Goal: Check status

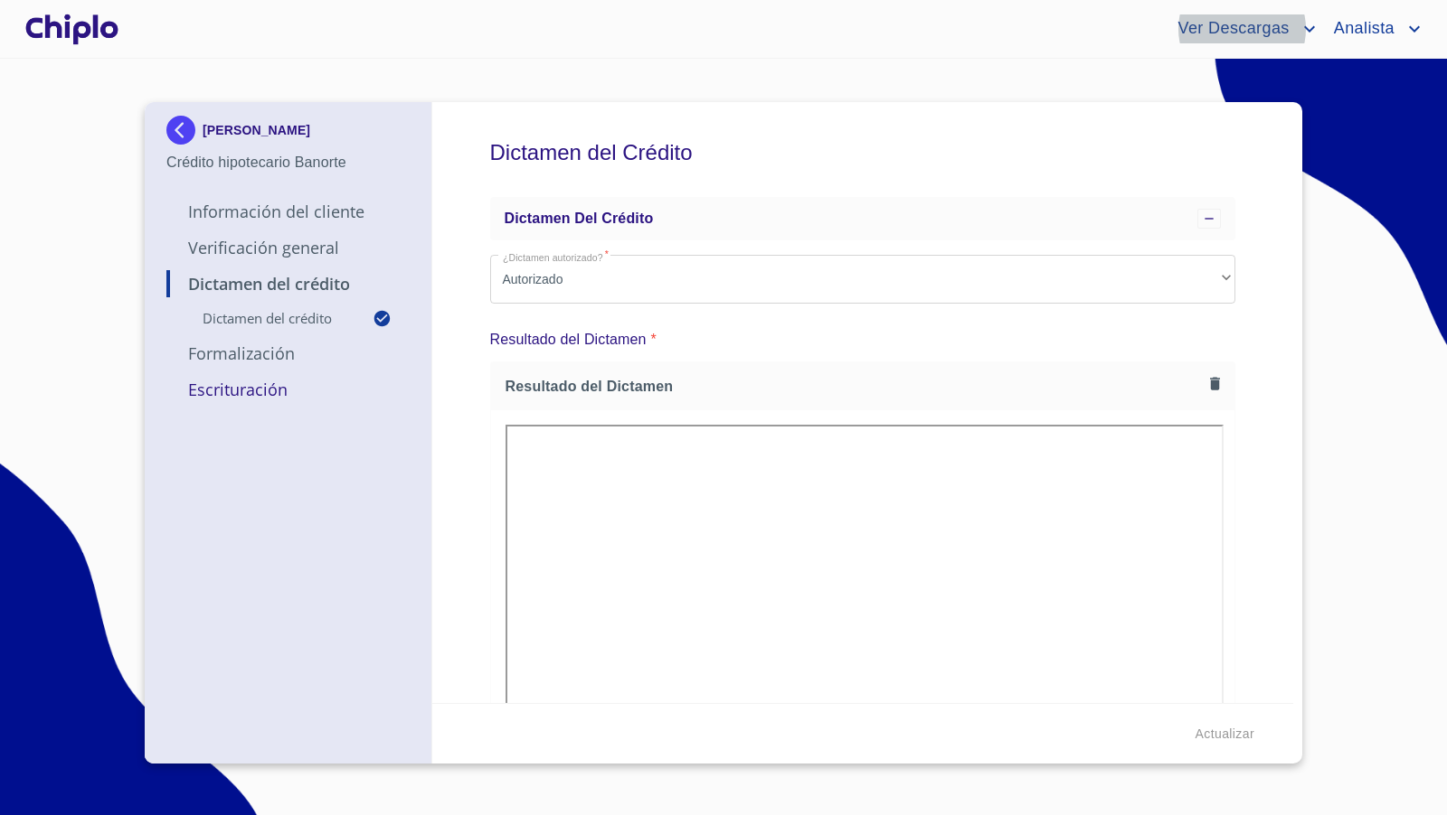
scroll to position [259, 0]
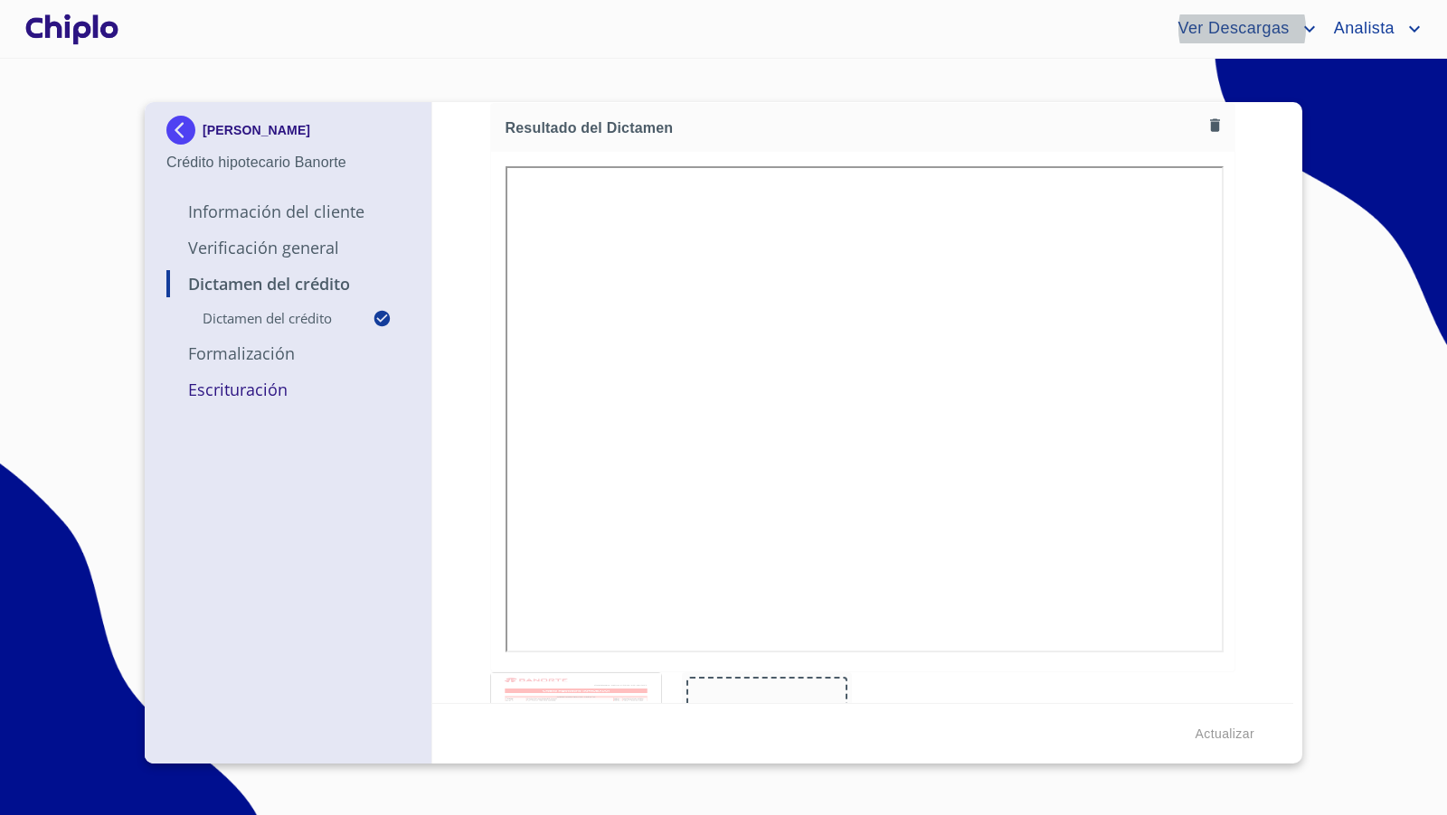
click at [1251, 435] on div "Dictamen del Crédito Dictamen del crédito ¿Dictamen autorizado?   * Autorizado …" at bounding box center [863, 402] width 862 height 601
click at [94, 33] on div at bounding box center [72, 29] width 100 height 58
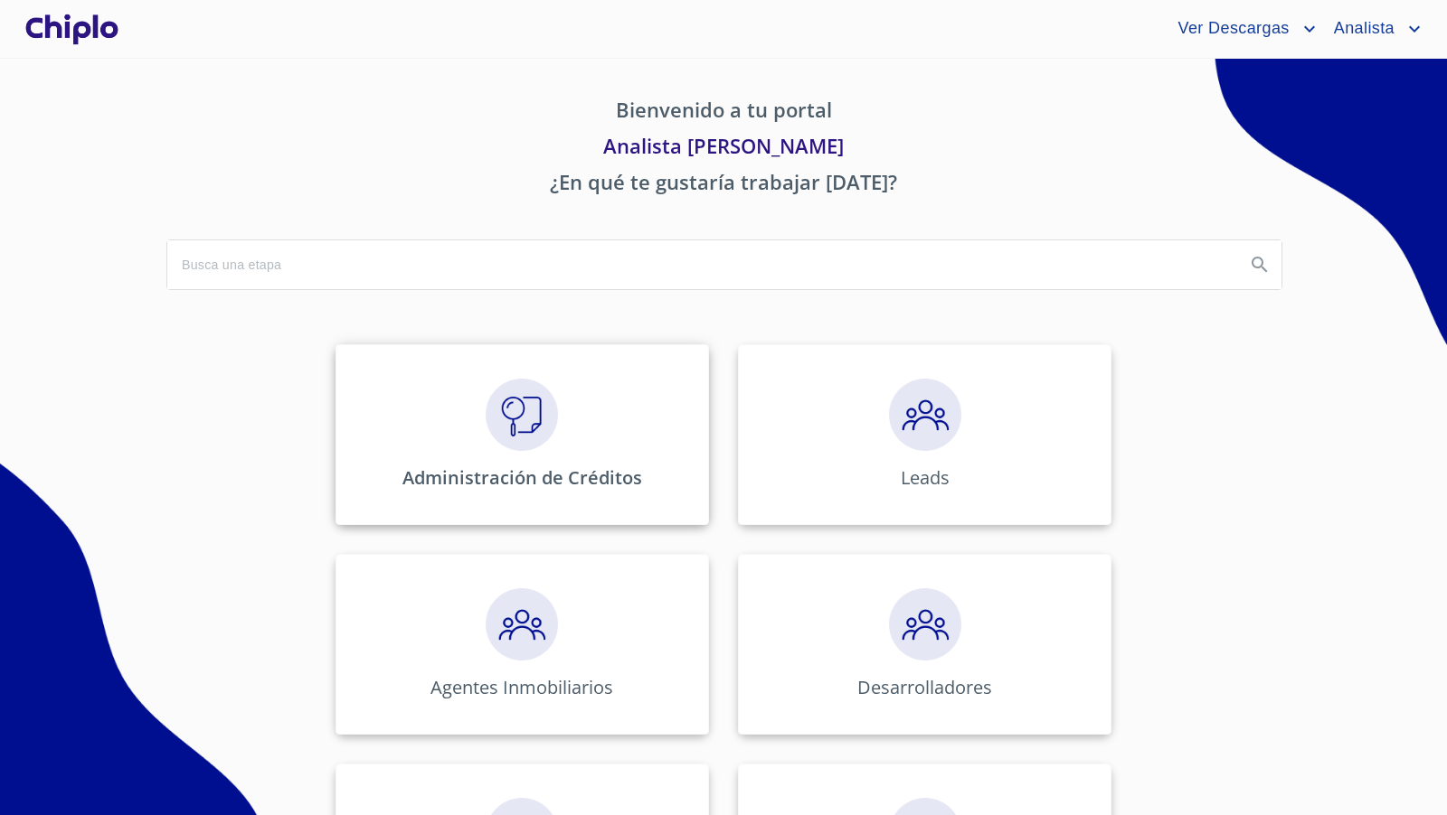
click at [544, 383] on img at bounding box center [521, 415] width 72 height 72
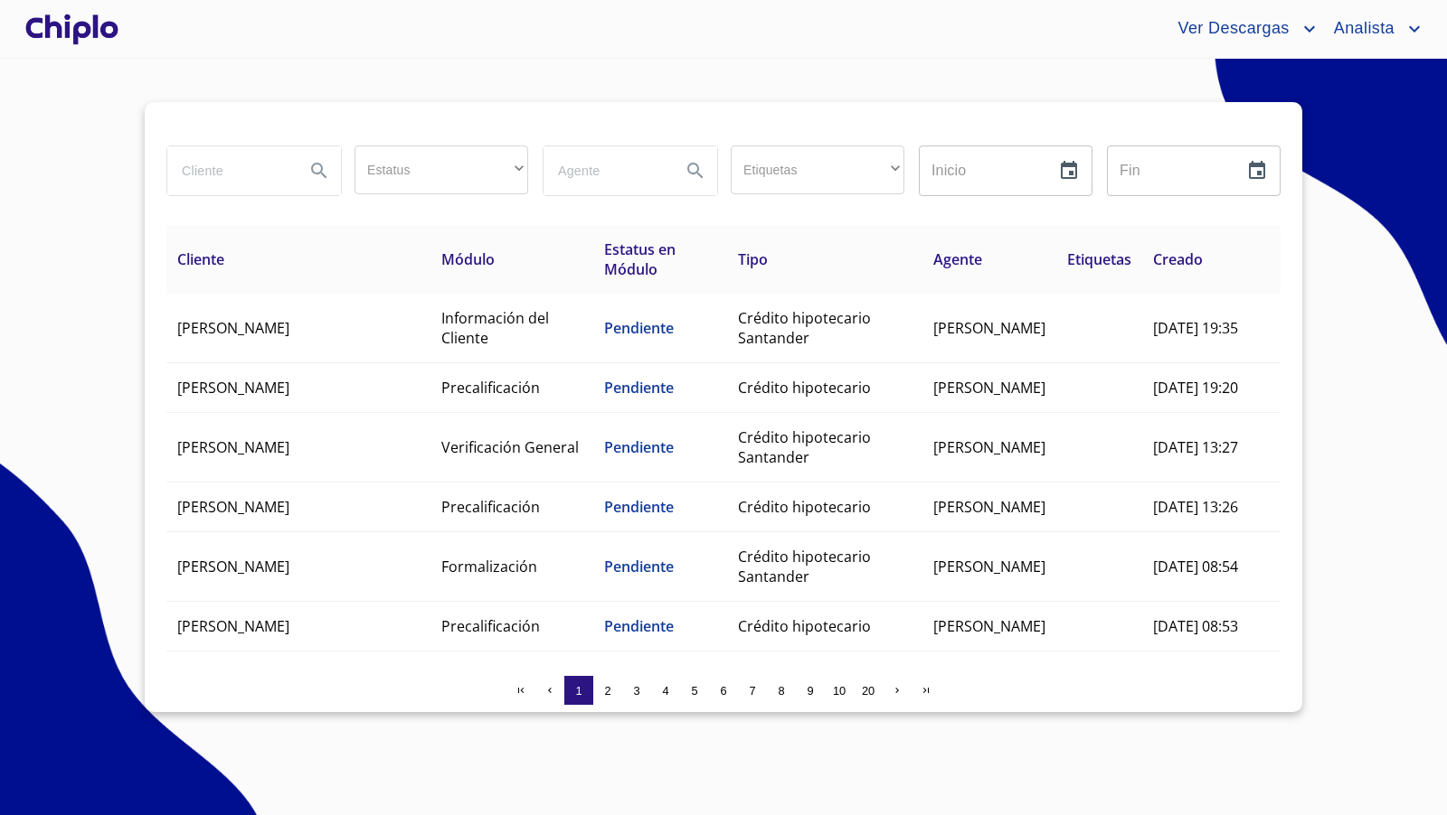
click at [245, 166] on input "search" at bounding box center [228, 170] width 123 height 49
type input "[PERSON_NAME]"
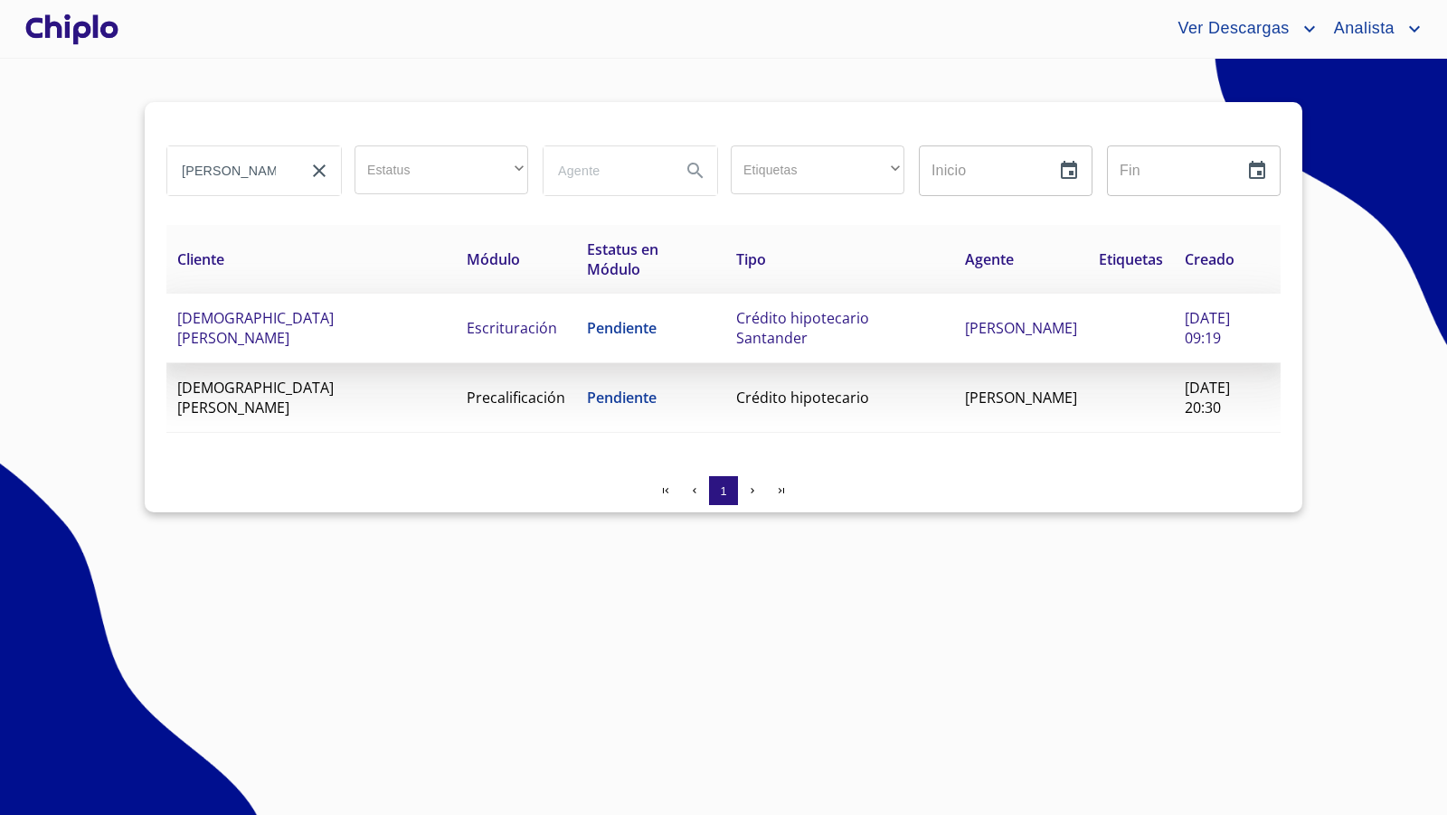
click at [631, 333] on span "Pendiente" at bounding box center [622, 328] width 70 height 20
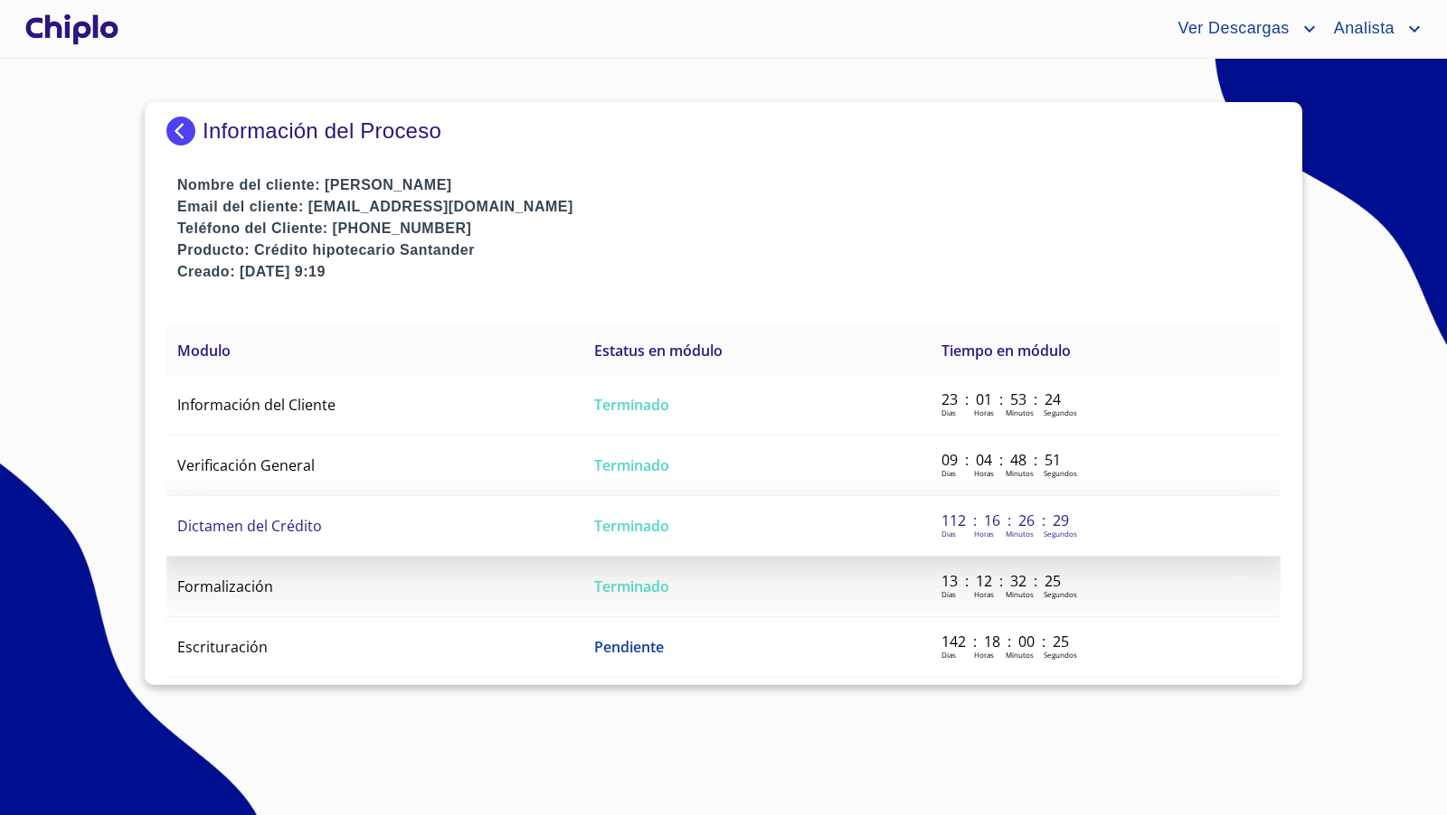
click at [280, 526] on span "Dictamen del Crédito" at bounding box center [249, 526] width 145 height 20
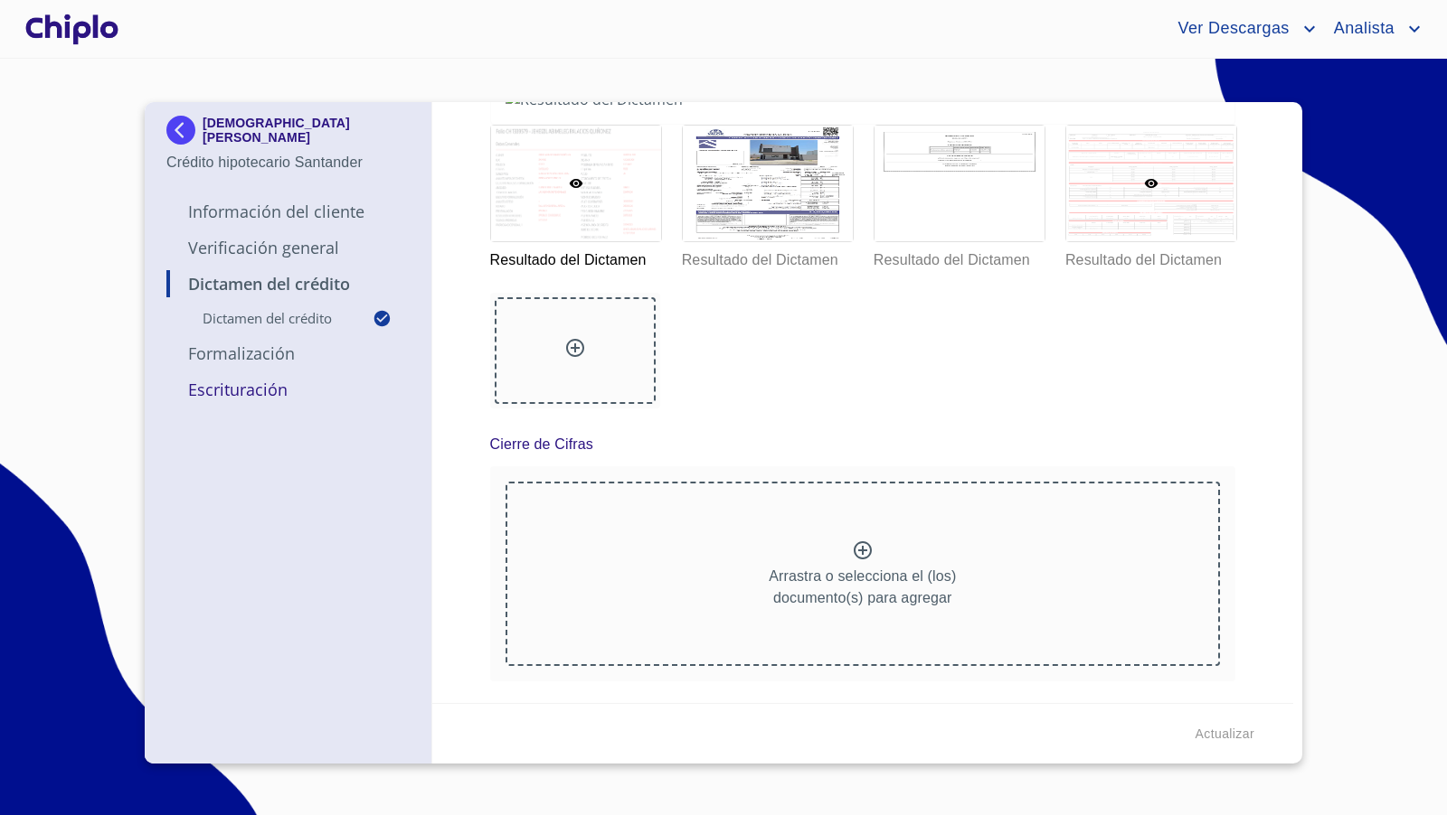
click at [1148, 241] on div at bounding box center [1151, 184] width 170 height 116
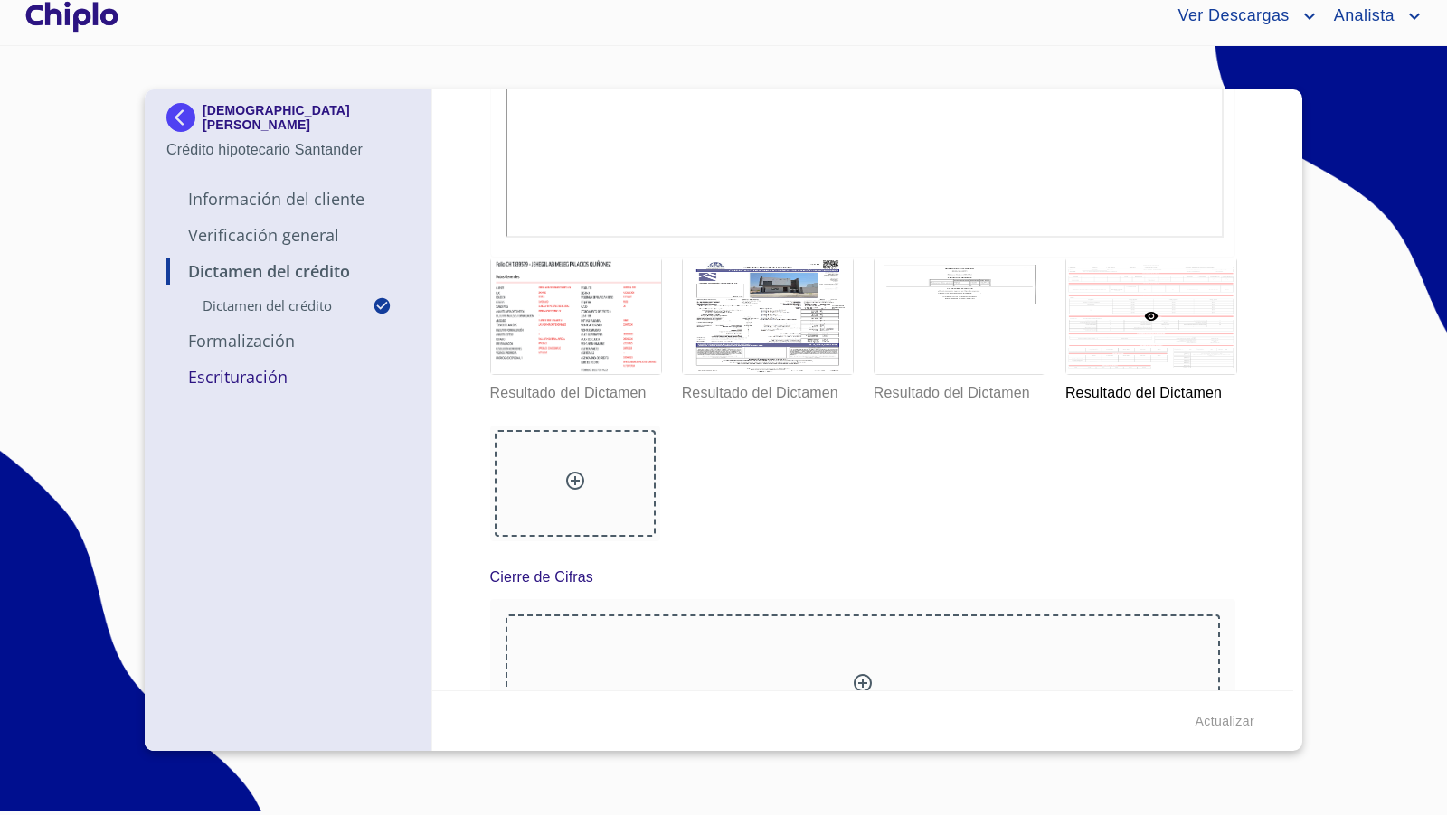
scroll to position [655, 0]
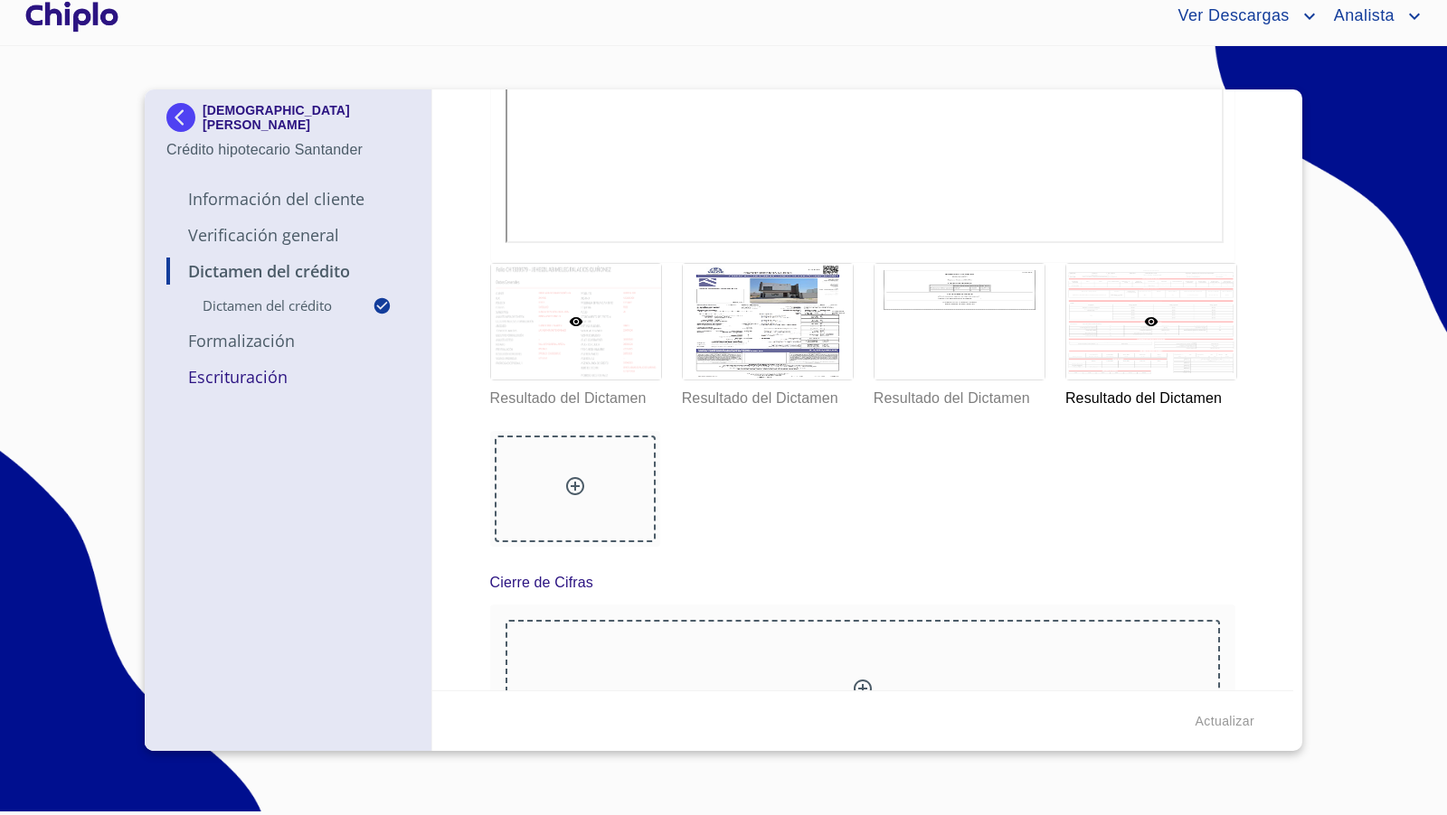
click at [631, 353] on div at bounding box center [576, 322] width 170 height 116
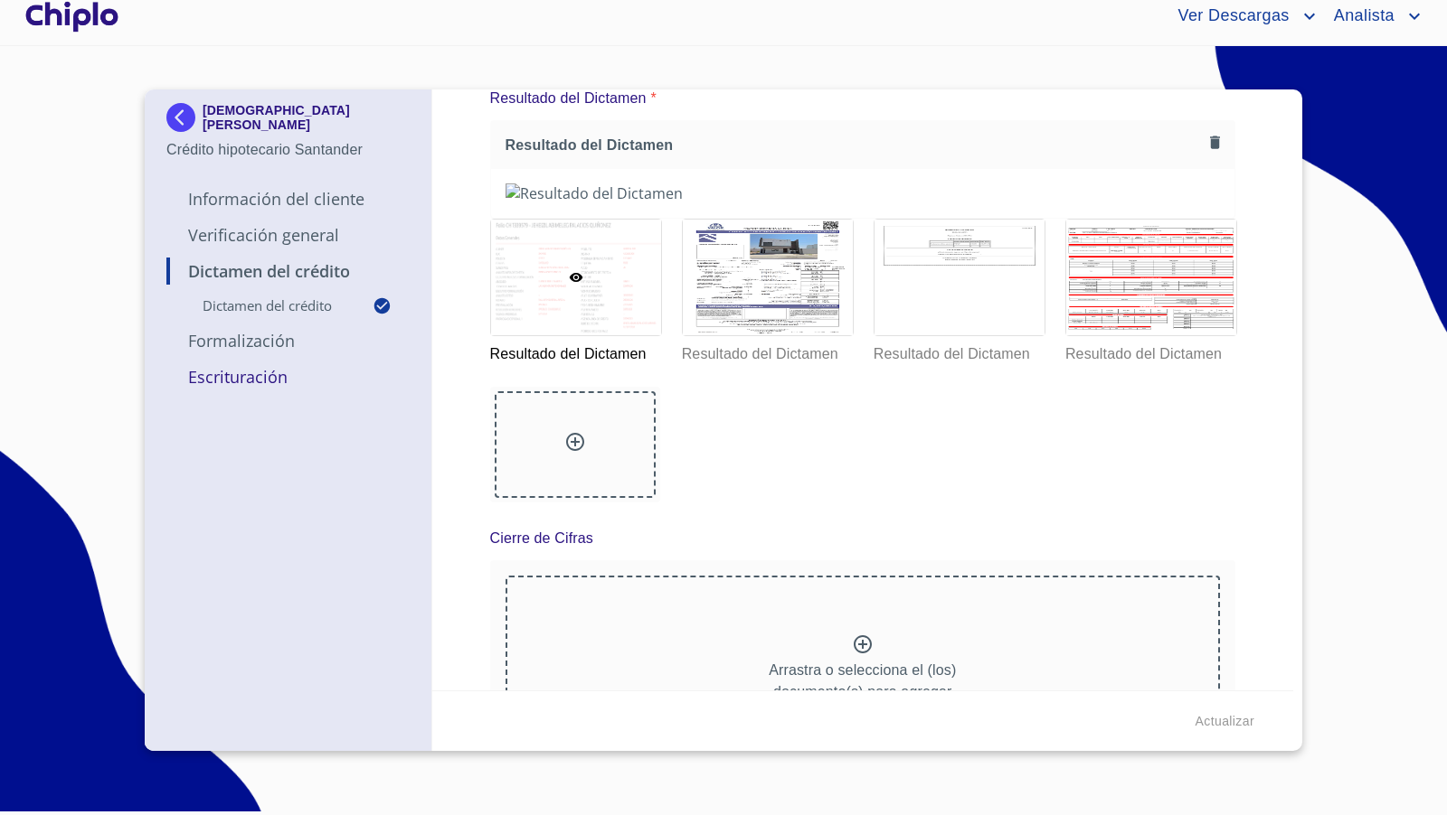
scroll to position [0, 0]
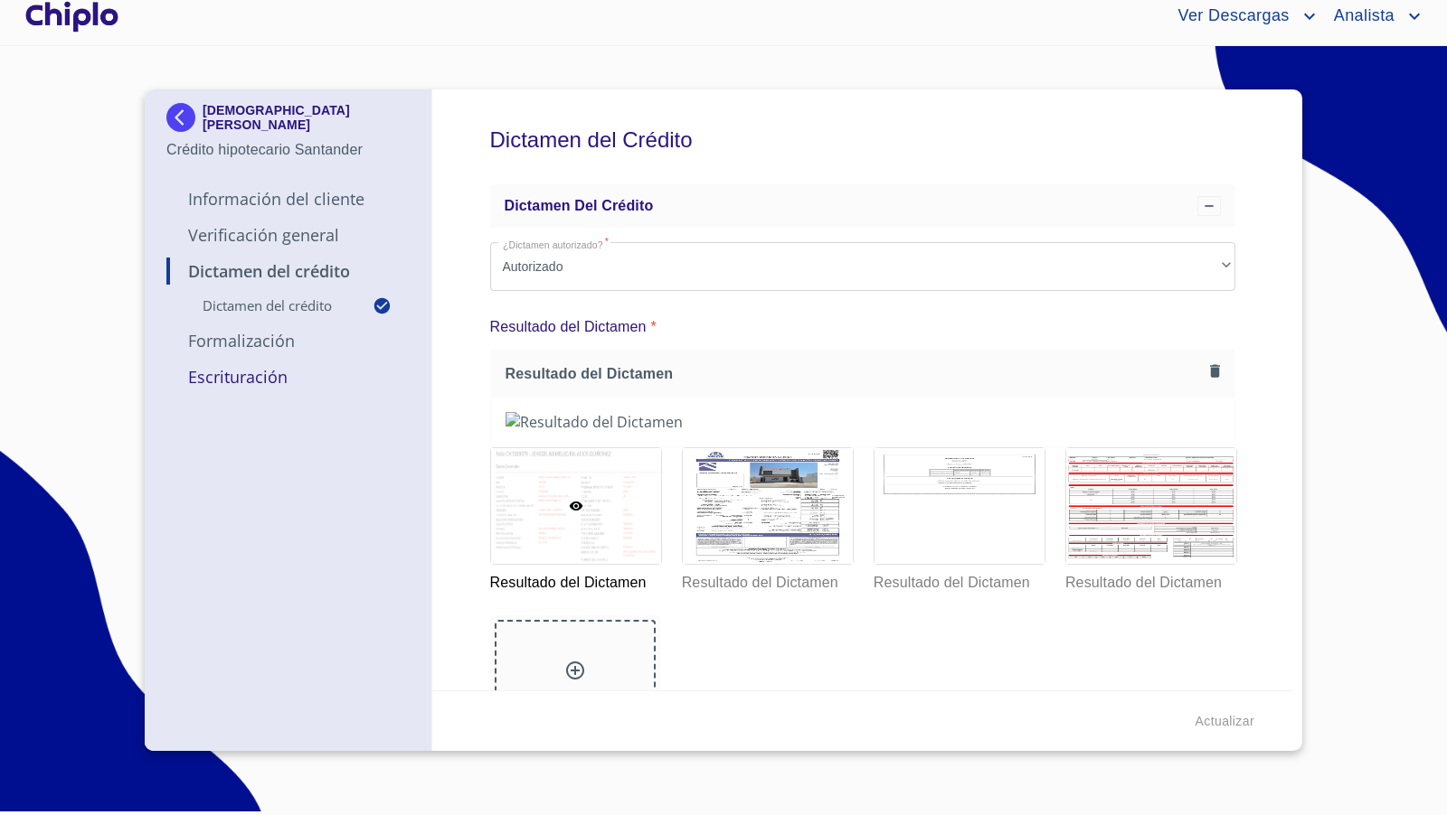
click at [293, 235] on p "Verificación General" at bounding box center [287, 235] width 243 height 22
